Goal: Information Seeking & Learning: Find specific fact

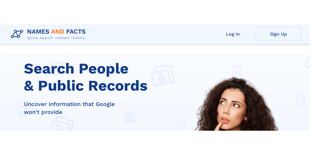
scroll to position [106, 0]
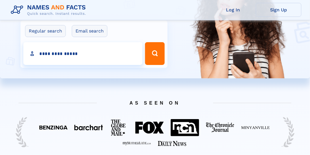
type input "**********"
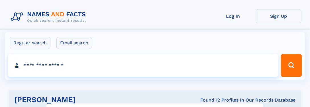
click input "**" at bounding box center [0, 0] width 0 height 0
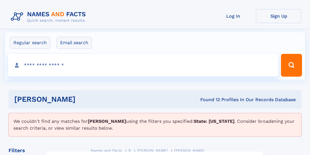
select select "**"
